Goal: Submit feedback/report problem: Submit feedback/report problem

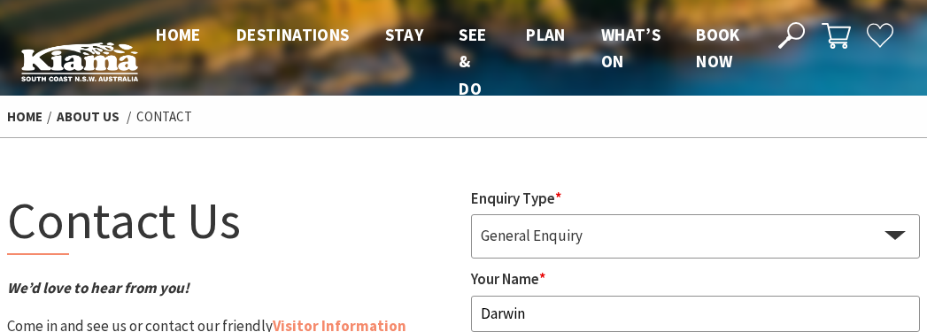
type input "Darwin"
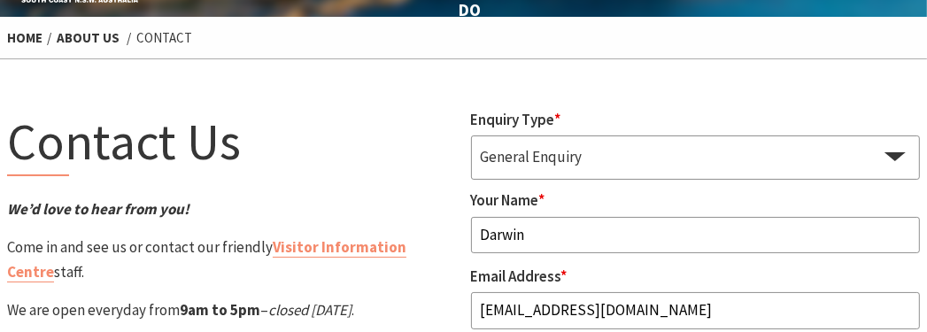
type input "[EMAIL_ADDRESS][DOMAIN_NAME]"
click at [695, 235] on input "Darwin" at bounding box center [696, 235] width 450 height 37
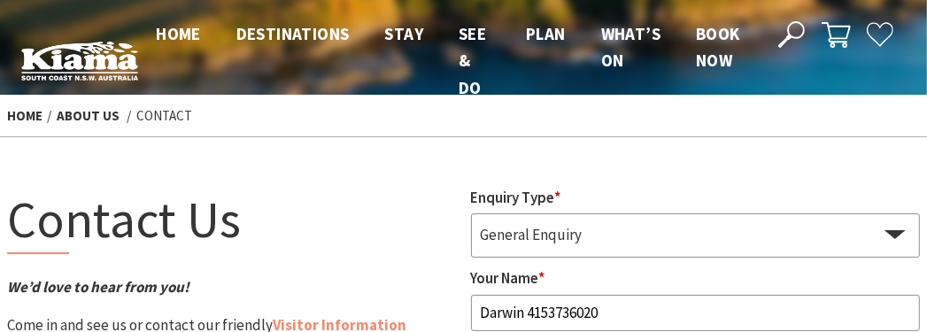
type input "Darwin 4153736020"
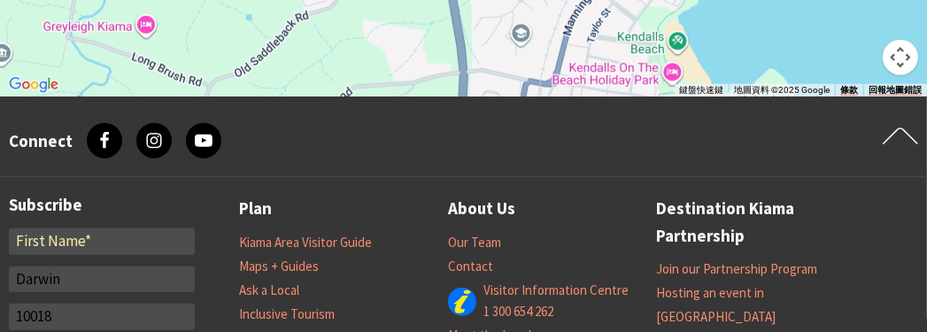
type input "10018"
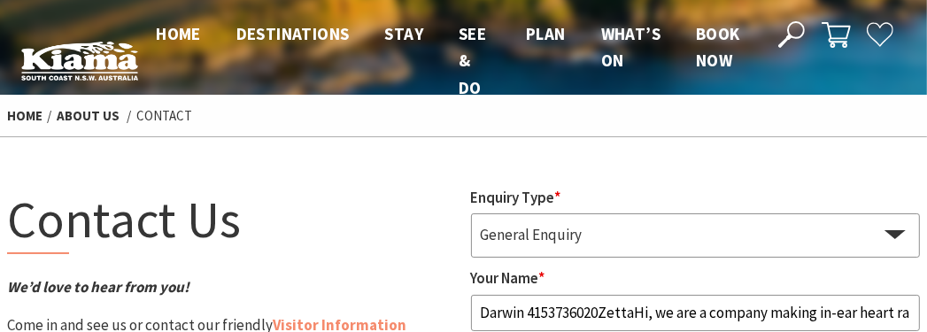
scroll to position [0, 2338]
type input "Darwin 4153736020ZettaHi, we are a company making in-ear heart rate monitoring …"
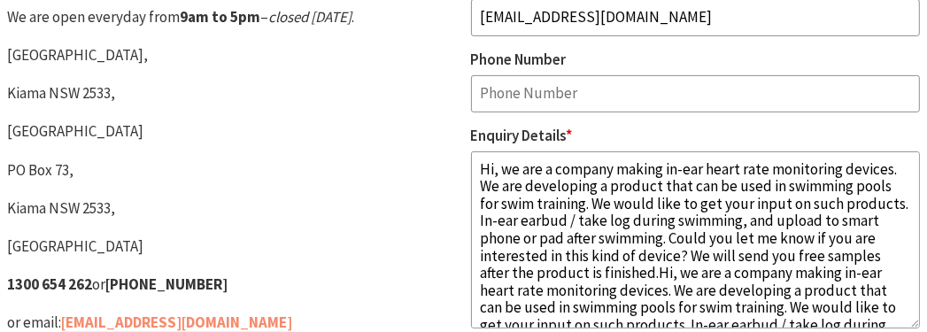
scroll to position [76, 0]
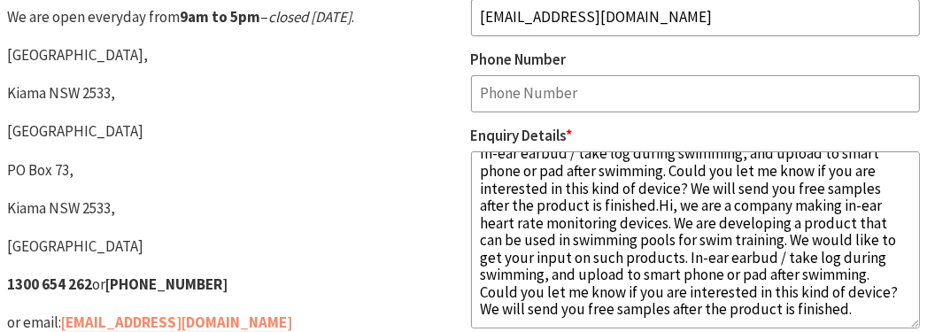
type textarea "Hi, we are a company making in-ear heart rate monitoring devices. We are develo…"
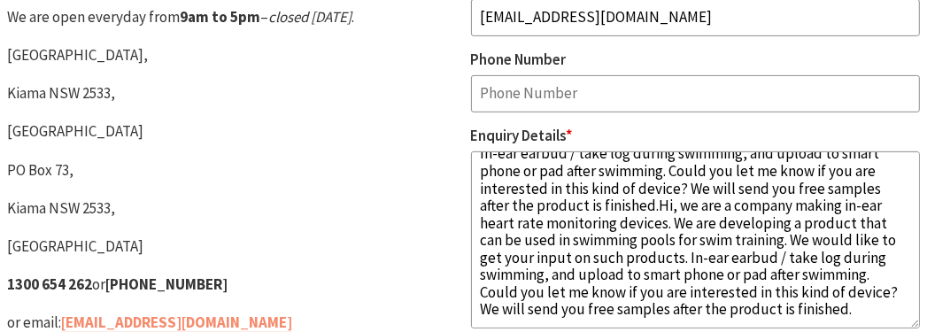
checkbox input "false"
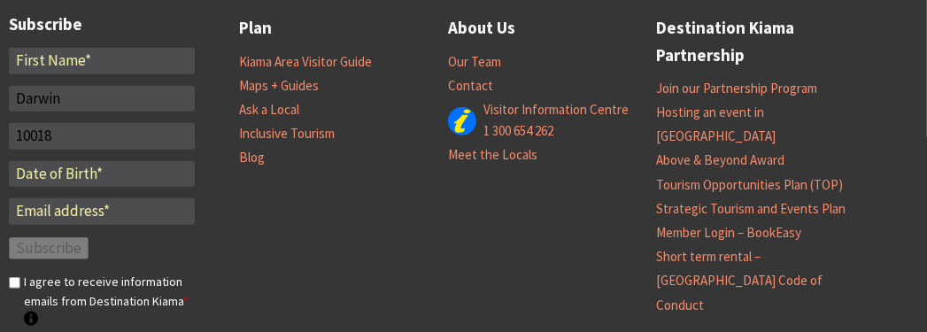
scroll to position [1479, 0]
